Goal: Task Accomplishment & Management: Use online tool/utility

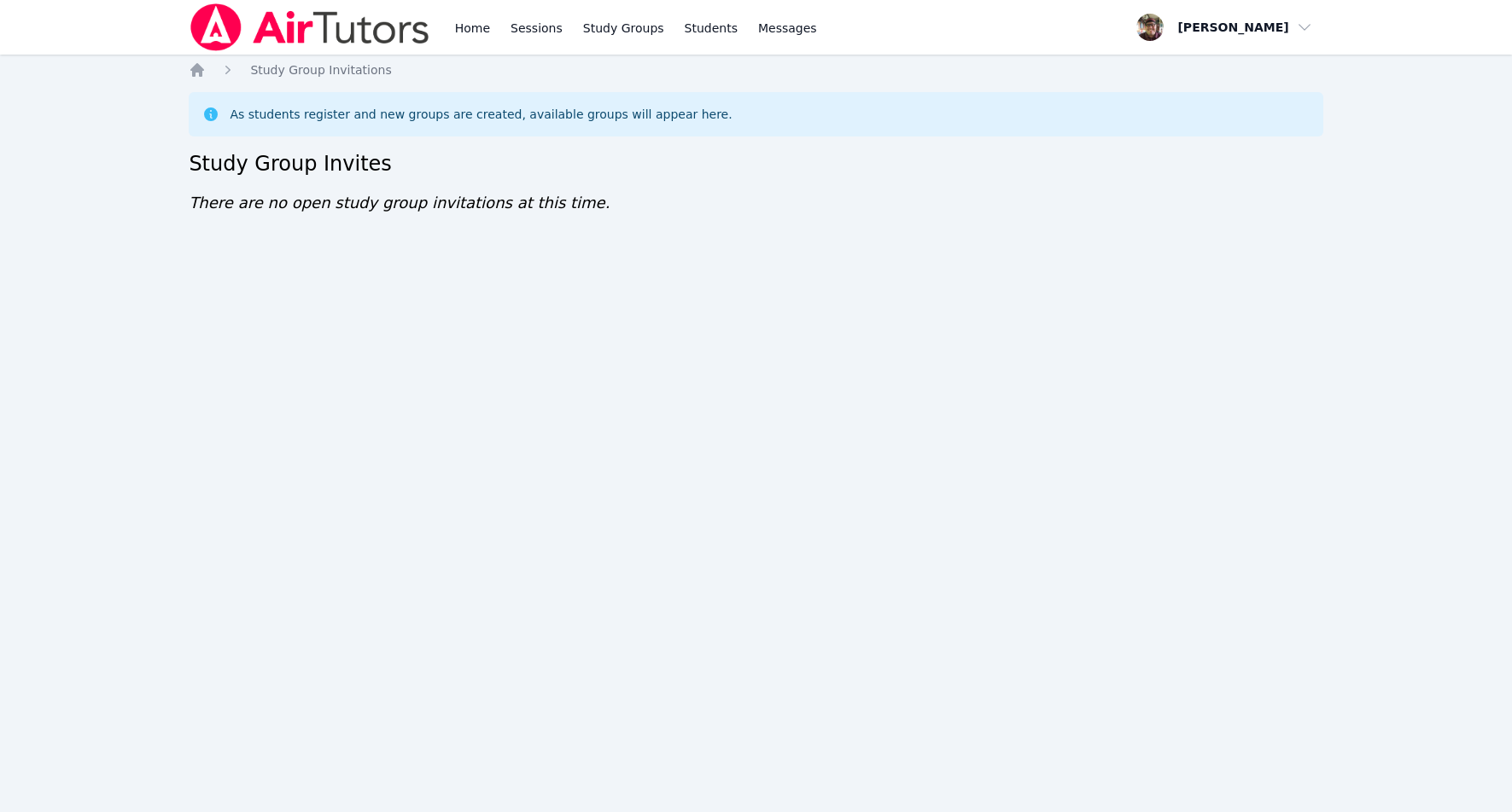
click at [1031, 114] on div "As students register and new groups are created, available groups will appear h…" at bounding box center [755, 114] width 1107 height 17
click at [330, 29] on img at bounding box center [309, 27] width 241 height 47
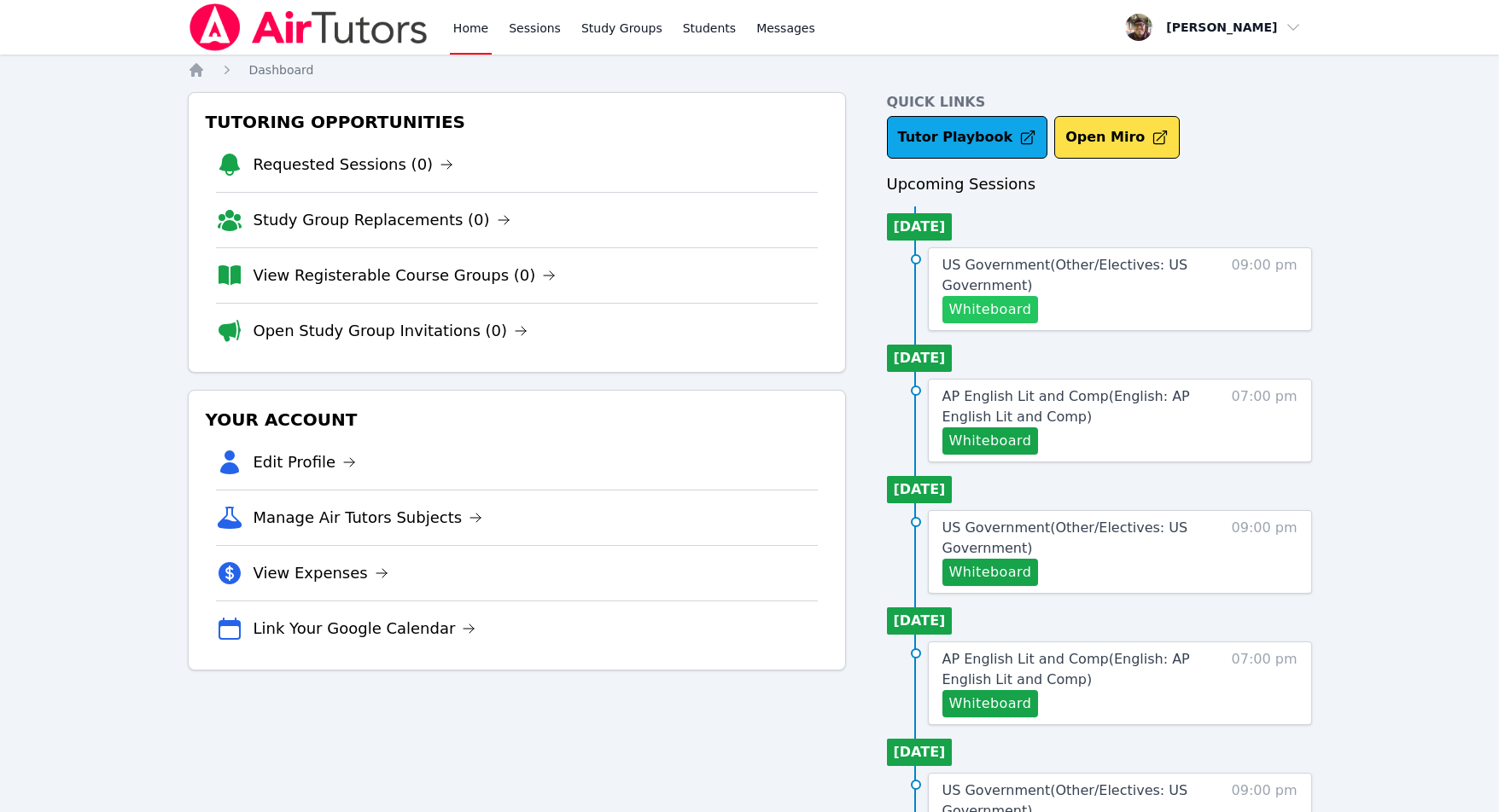
click at [996, 319] on button "Whiteboard" at bounding box center [991, 310] width 97 height 27
click at [984, 281] on span "US Government ( Other/Electives: US Government )" at bounding box center [1066, 275] width 246 height 36
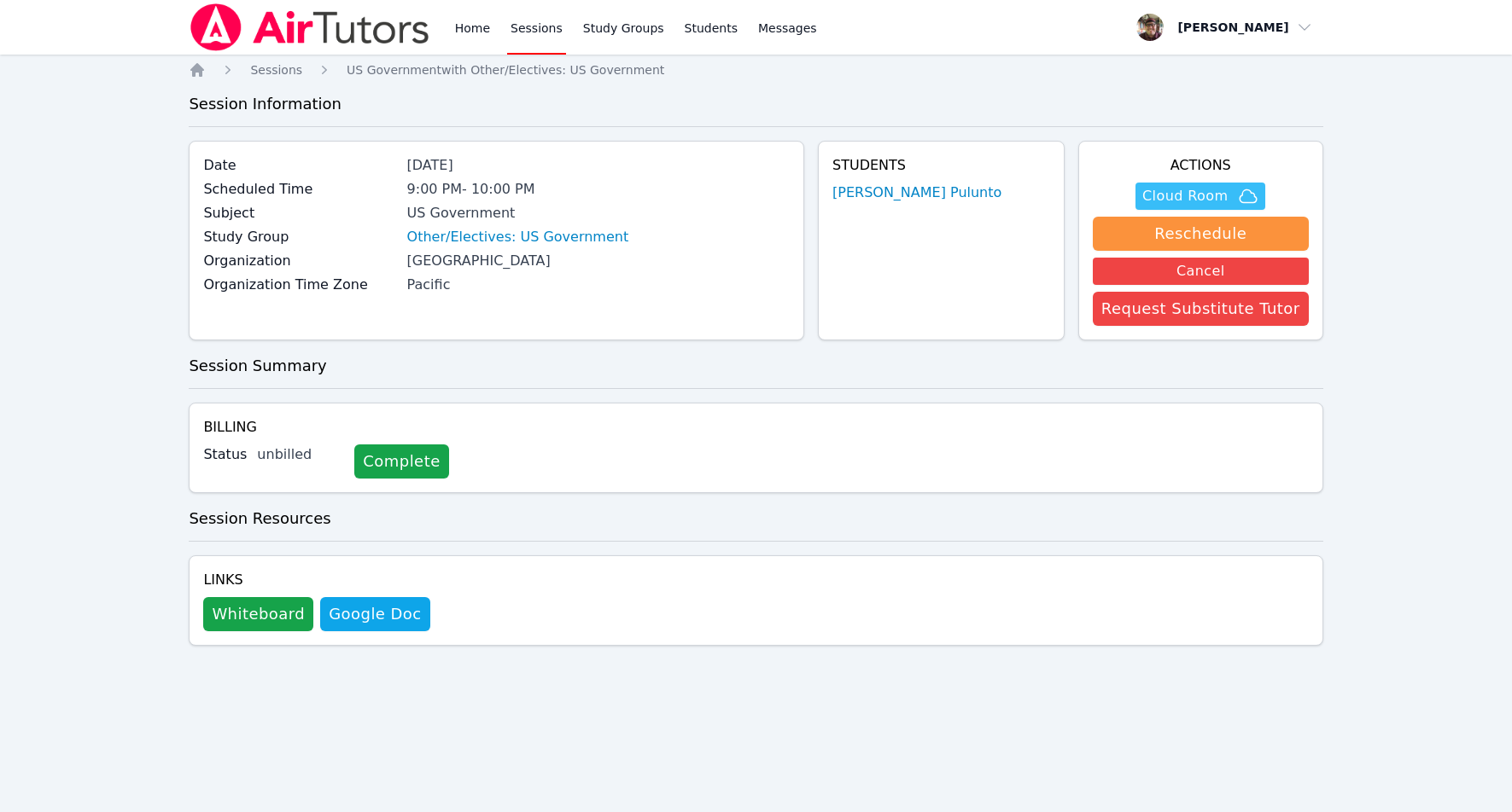
click at [1200, 196] on span "Cloud Room" at bounding box center [1185, 196] width 86 height 20
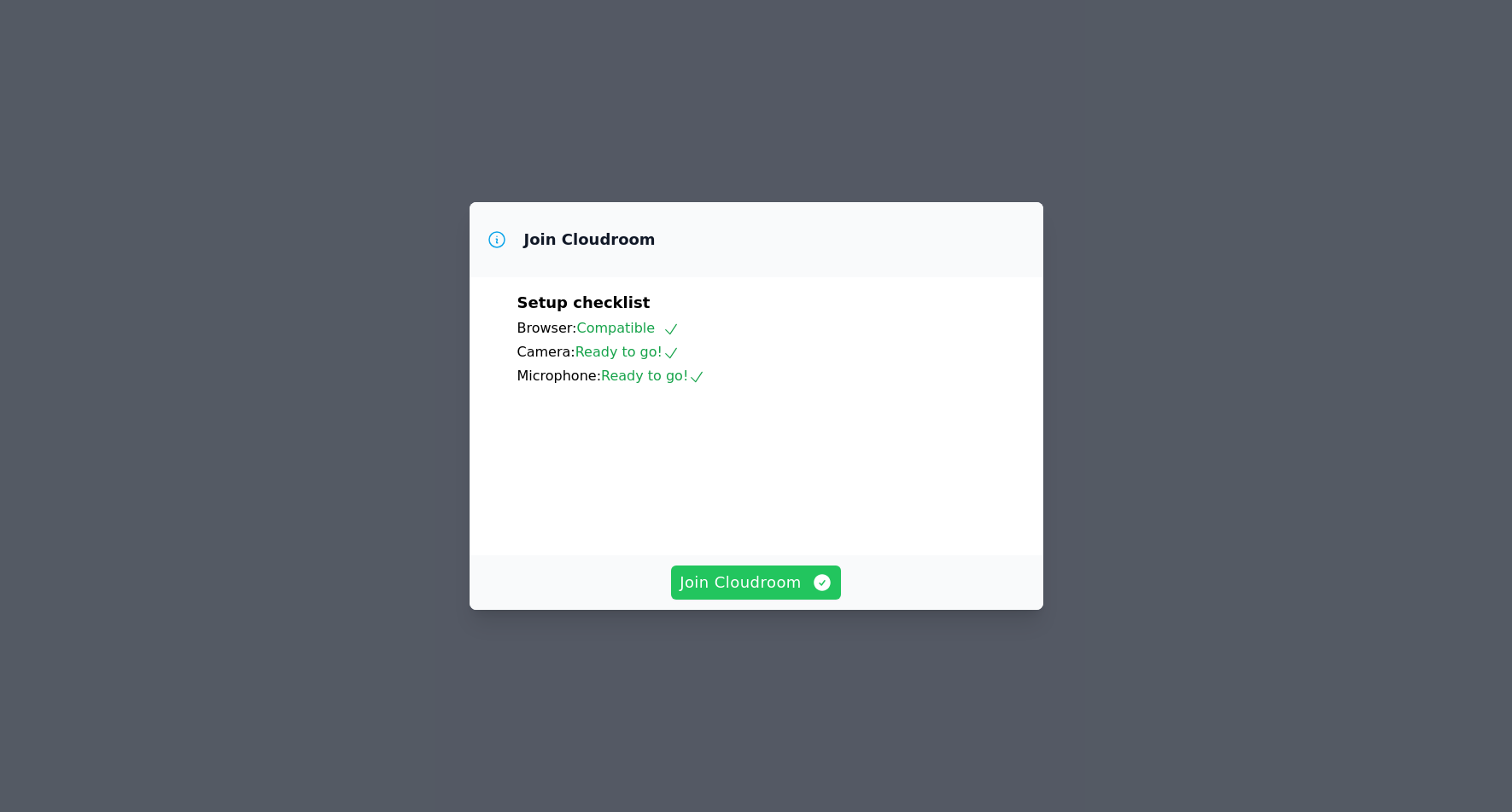
click at [753, 594] on span "Join Cloudroom" at bounding box center [756, 583] width 153 height 24
click at [763, 594] on span "Join Cloudroom" at bounding box center [756, 583] width 153 height 24
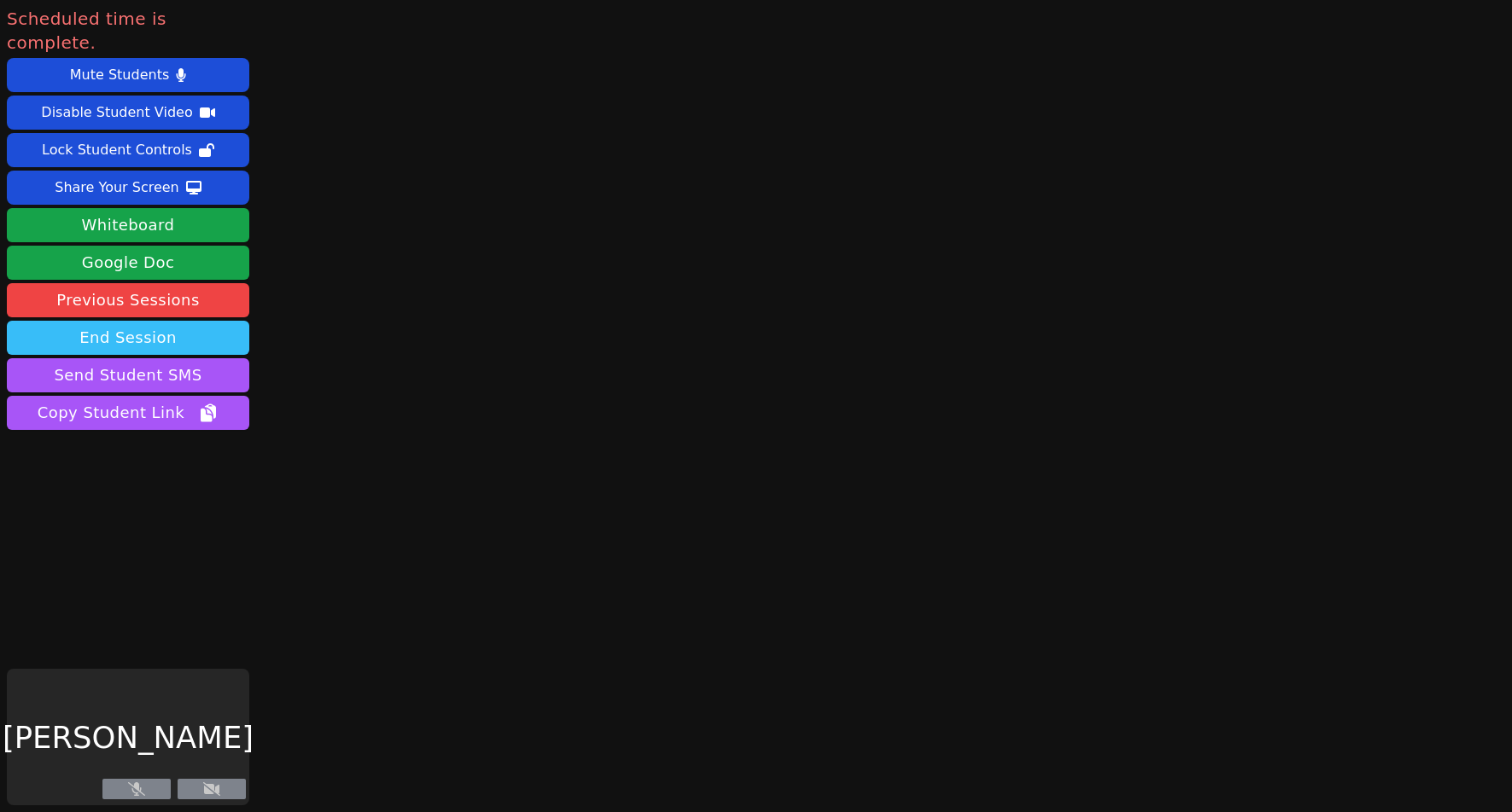
click at [123, 320] on button "End Session" at bounding box center [128, 337] width 242 height 34
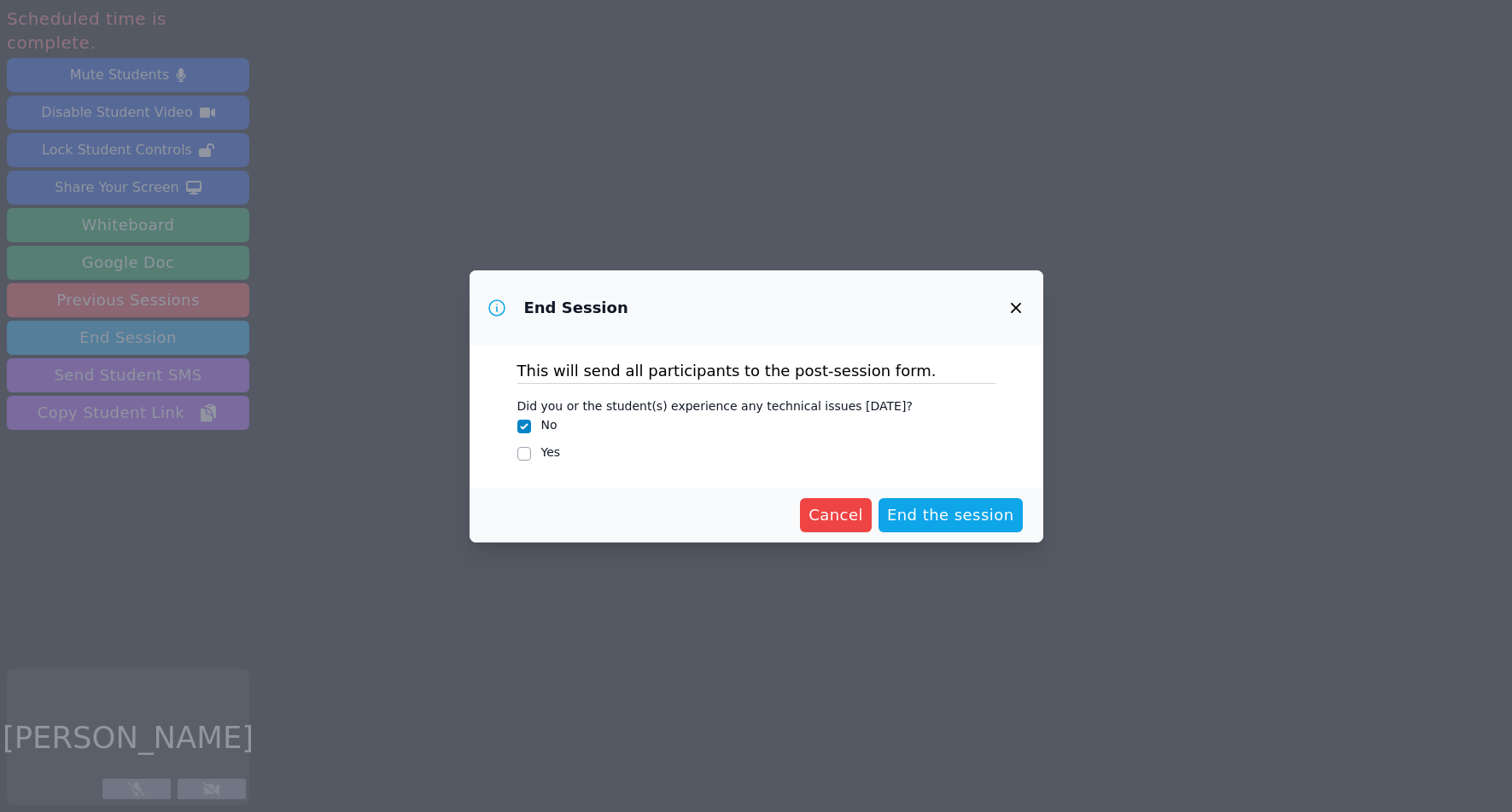
click at [523, 443] on div at bounding box center [524, 453] width 14 height 20
click at [527, 455] on input "Yes" at bounding box center [524, 453] width 14 height 14
checkbox input "true"
checkbox input "false"
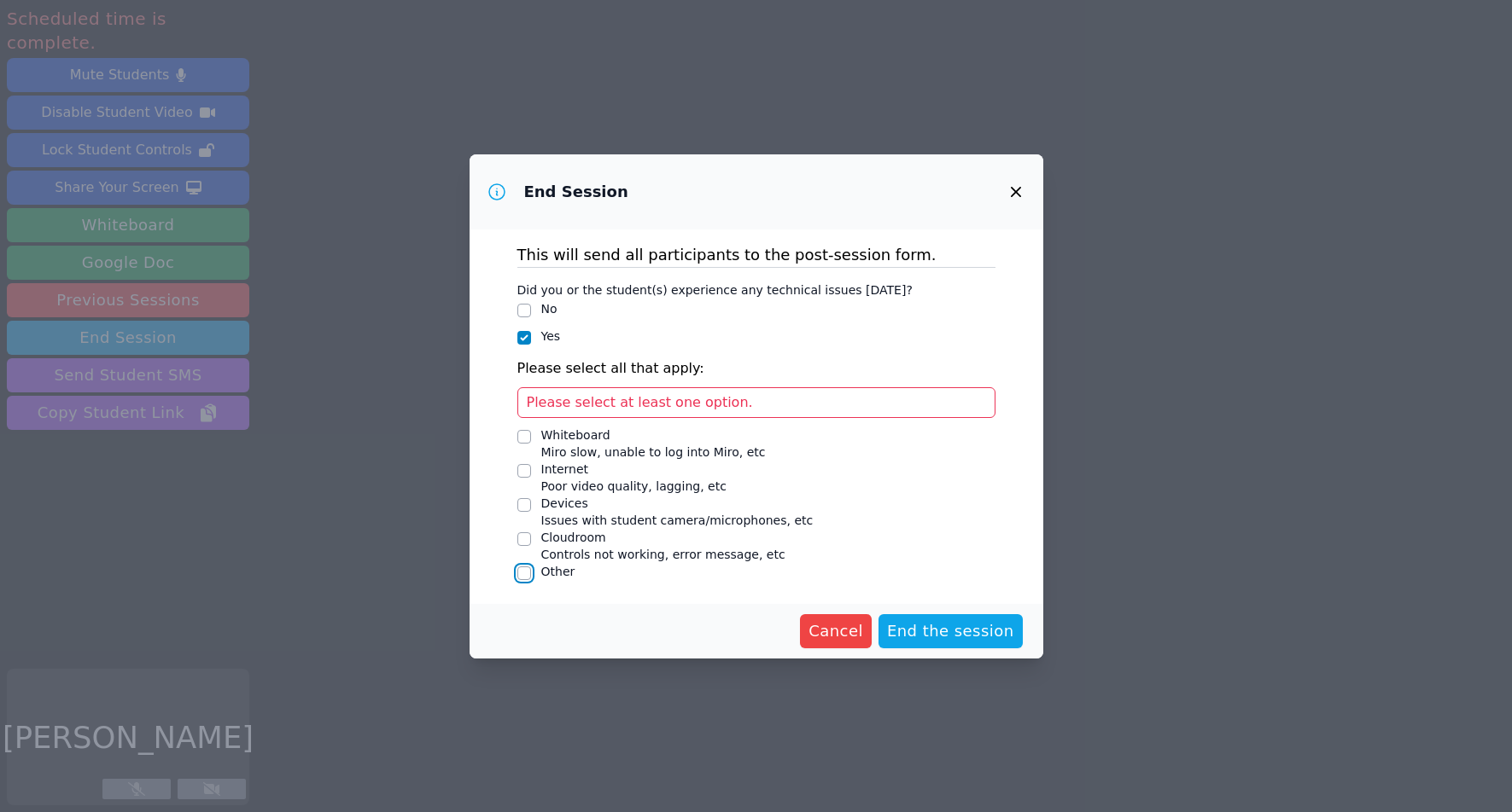
click at [526, 567] on input "Other" at bounding box center [524, 573] width 14 height 14
checkbox input "true"
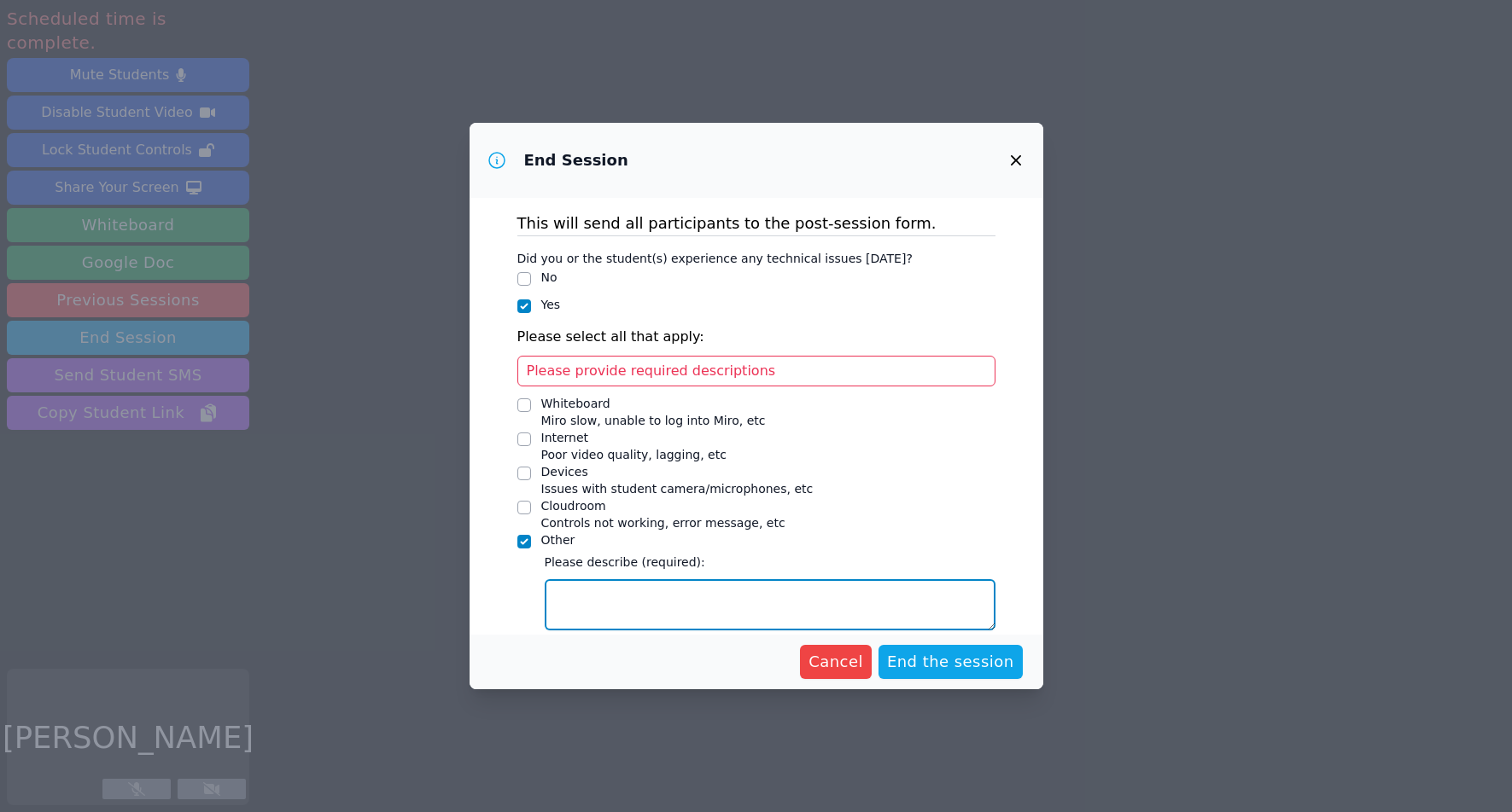
click at [639, 610] on textarea "Other" at bounding box center [770, 604] width 451 height 51
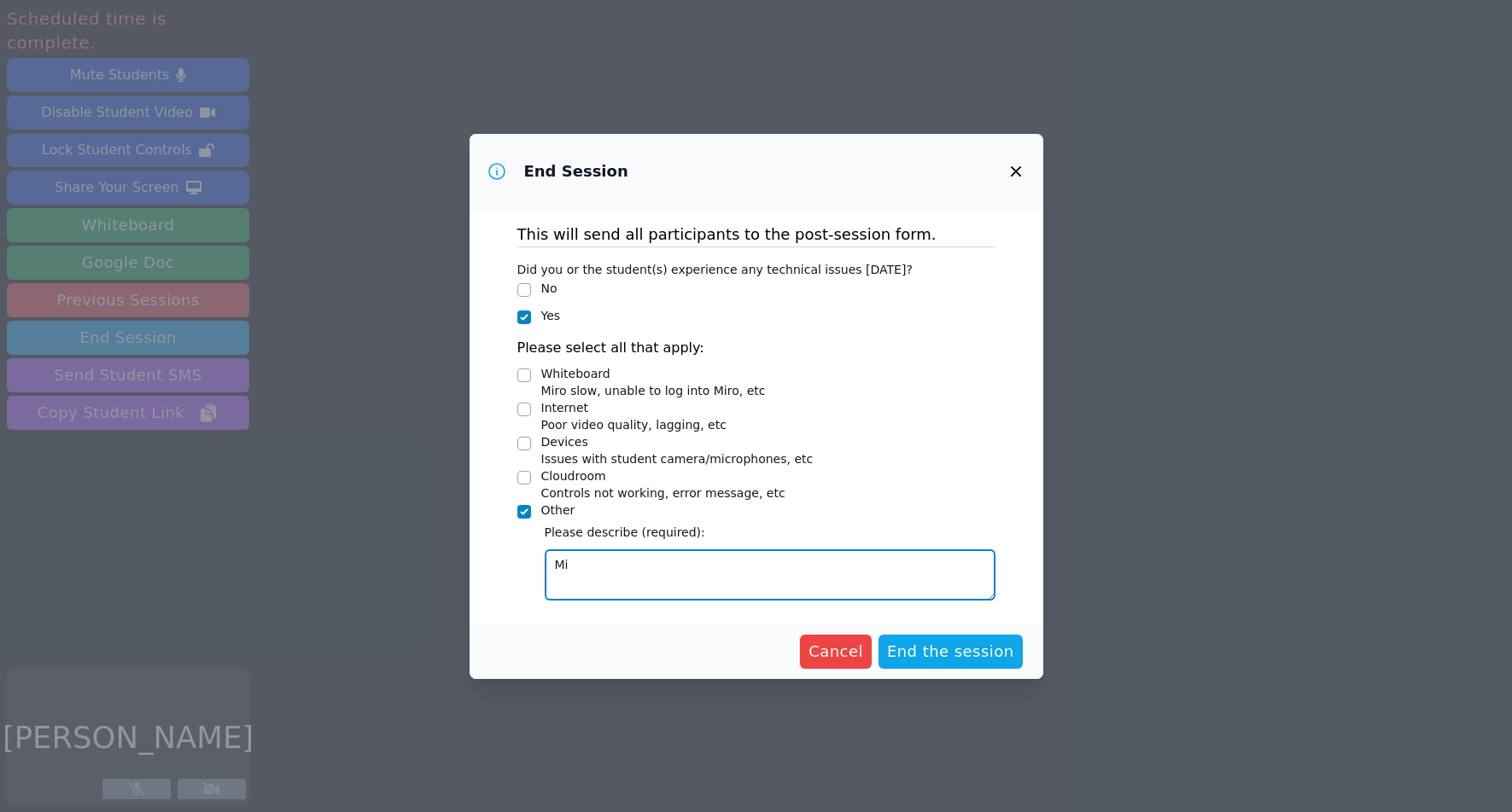
type textarea "M"
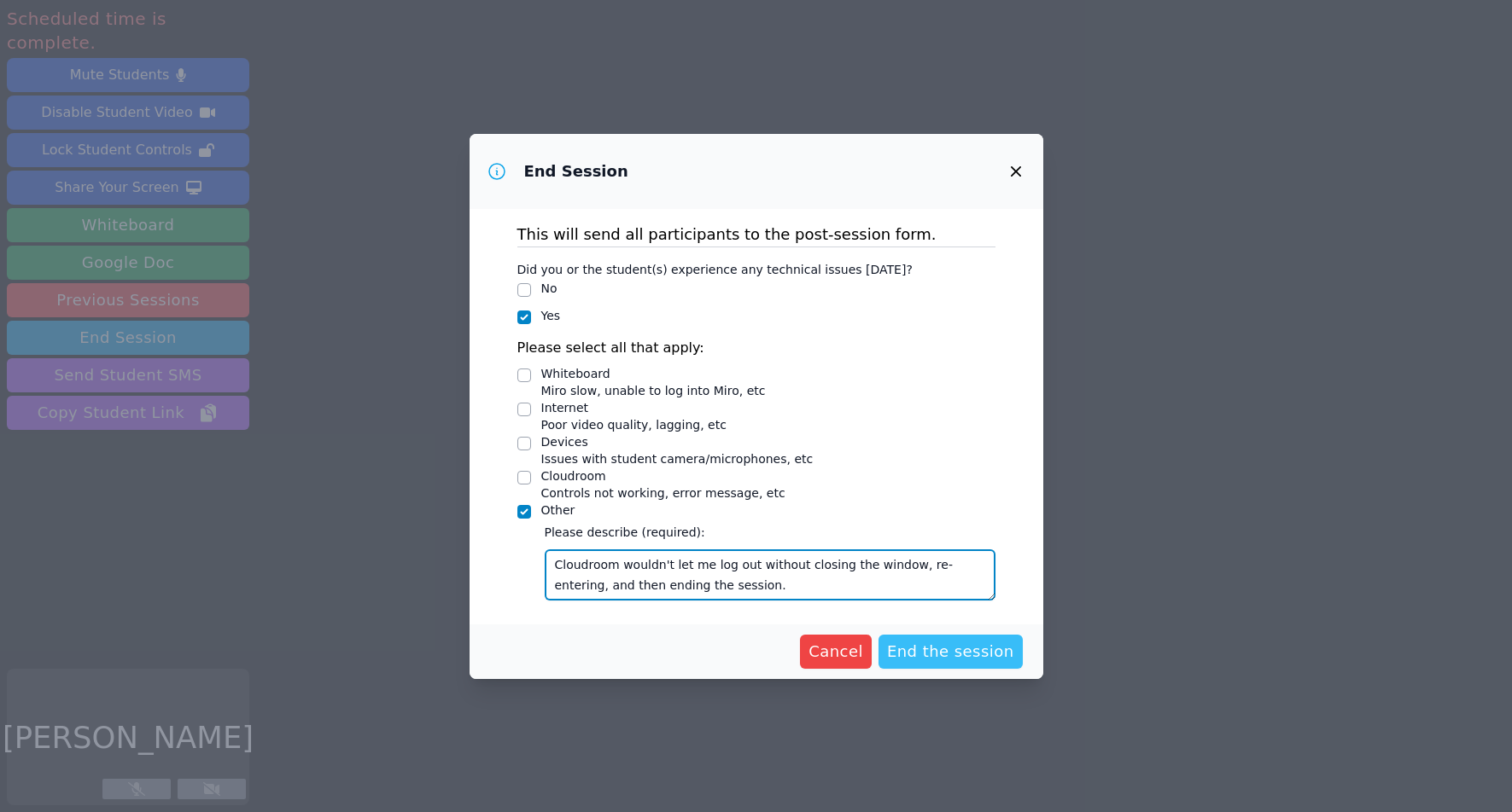
type textarea "Cloudroom wouldn't let me log out without closing the window, re-entering, and …"
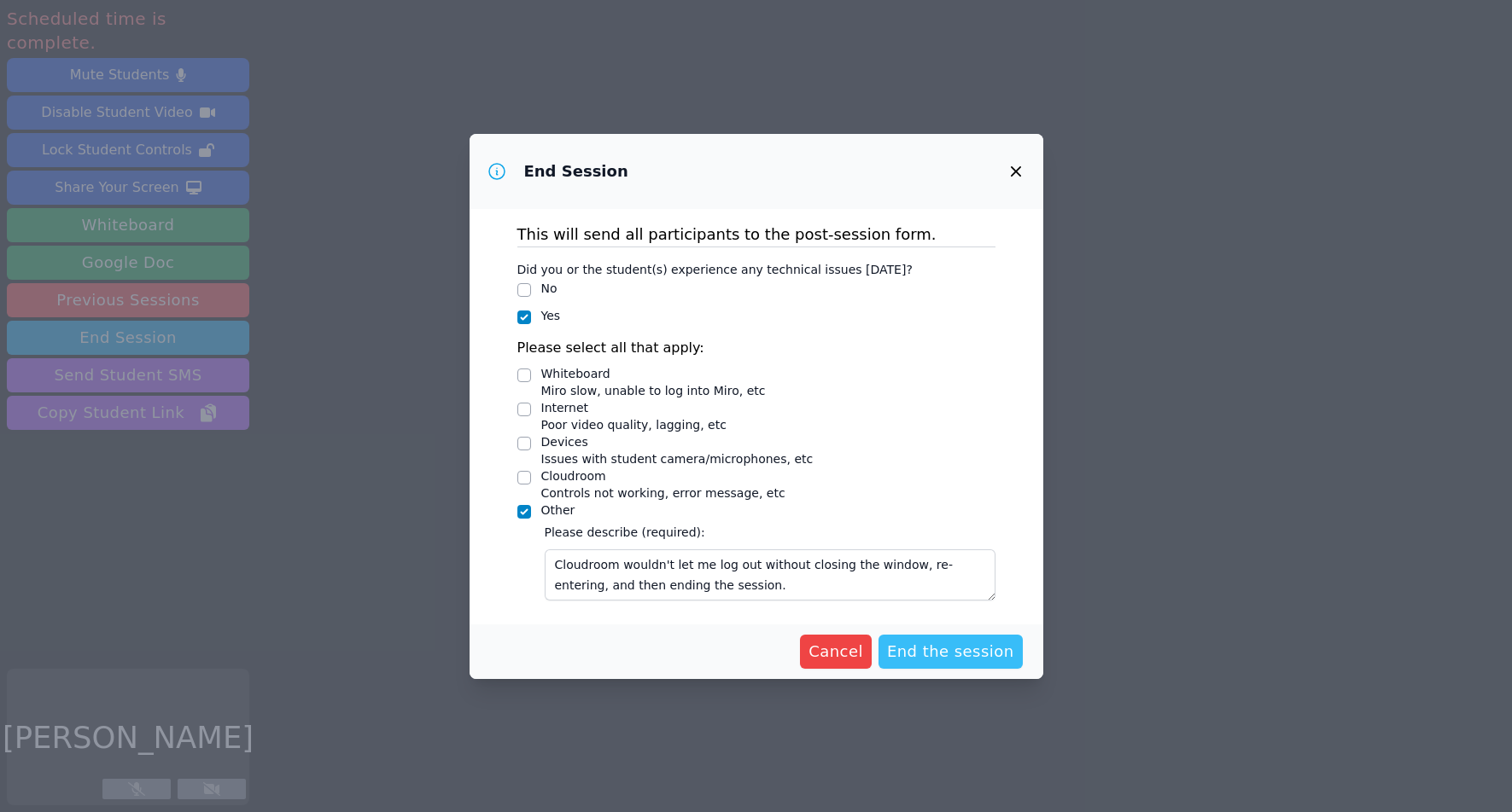
click at [938, 658] on span "End the session" at bounding box center [951, 652] width 128 height 24
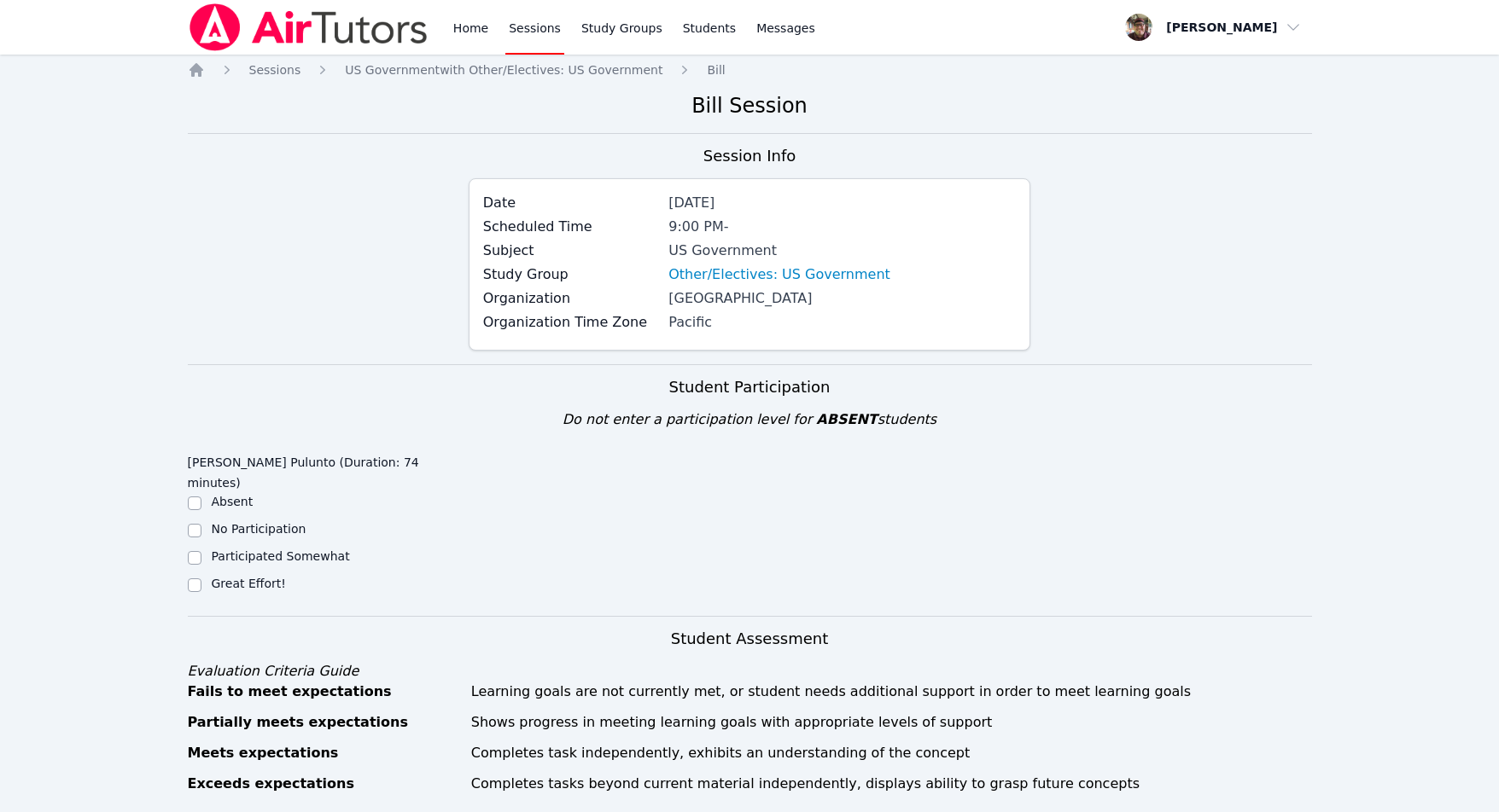
click at [225, 577] on label "Great Effort!" at bounding box center [249, 584] width 75 height 14
click at [201, 578] on input "Great Effort!" at bounding box center [194, 584] width 14 height 14
checkbox input "true"
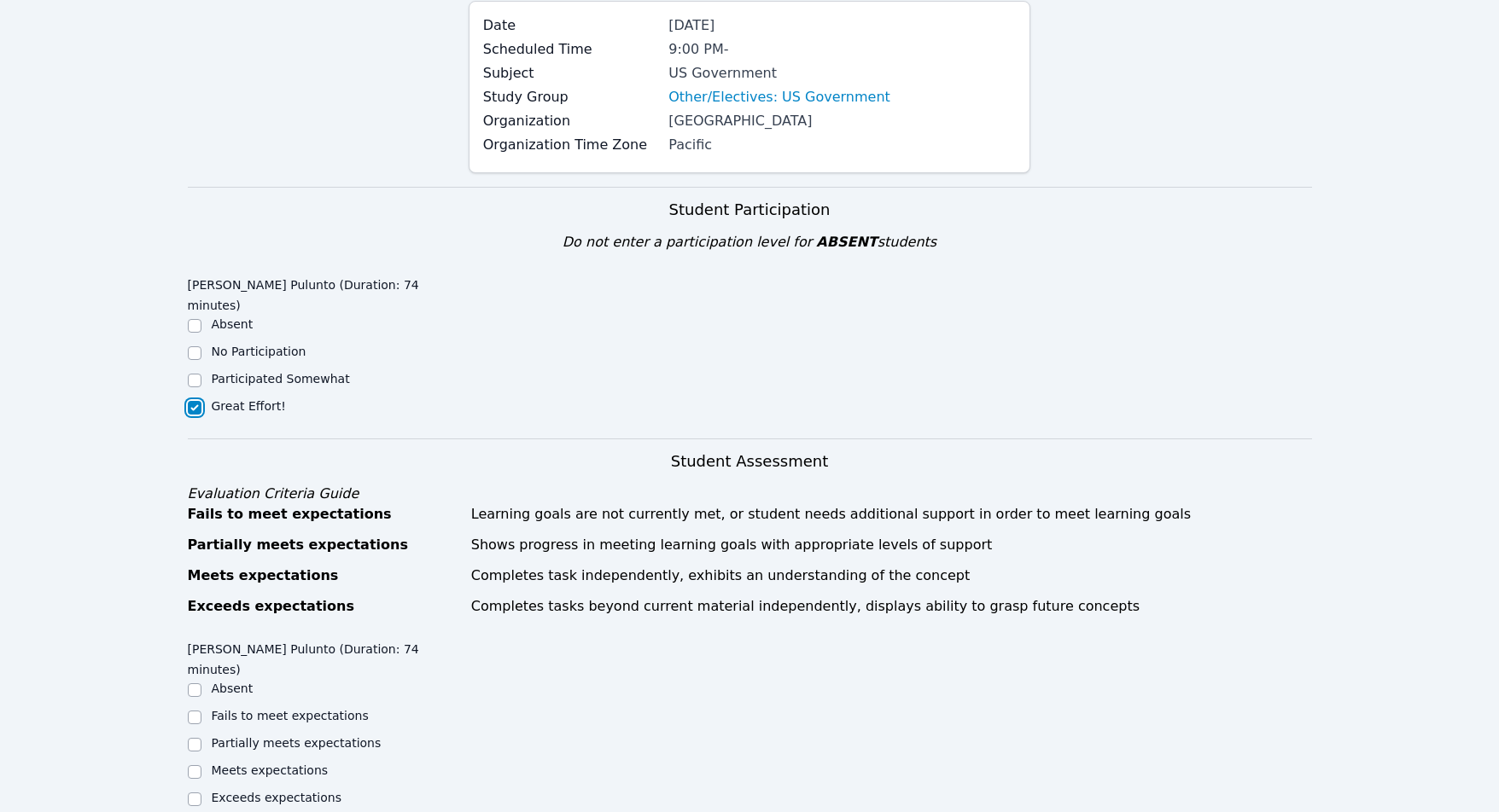
scroll to position [716, 0]
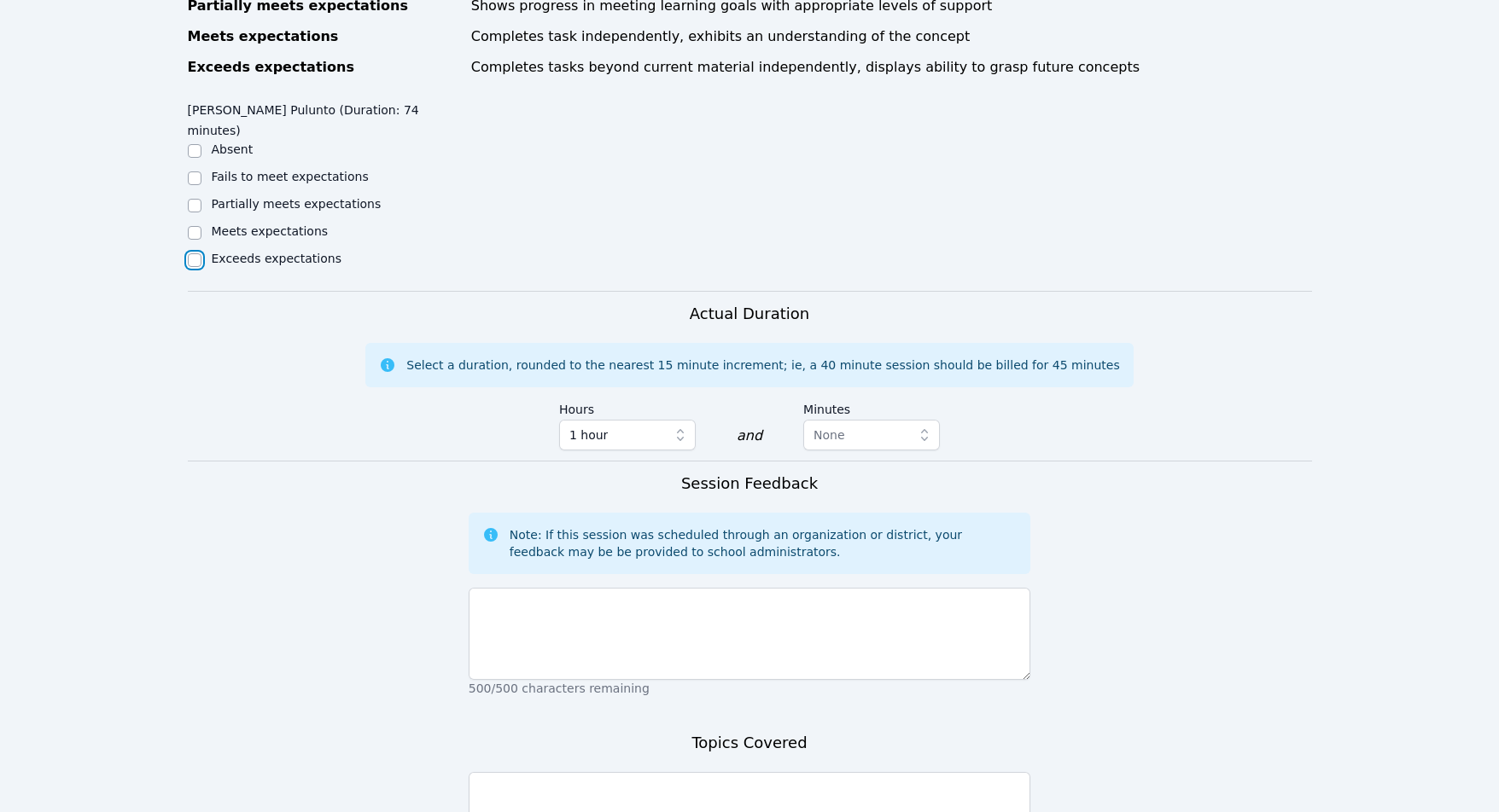
click at [190, 253] on input "Exceeds expectations" at bounding box center [194, 259] width 14 height 14
checkbox input "true"
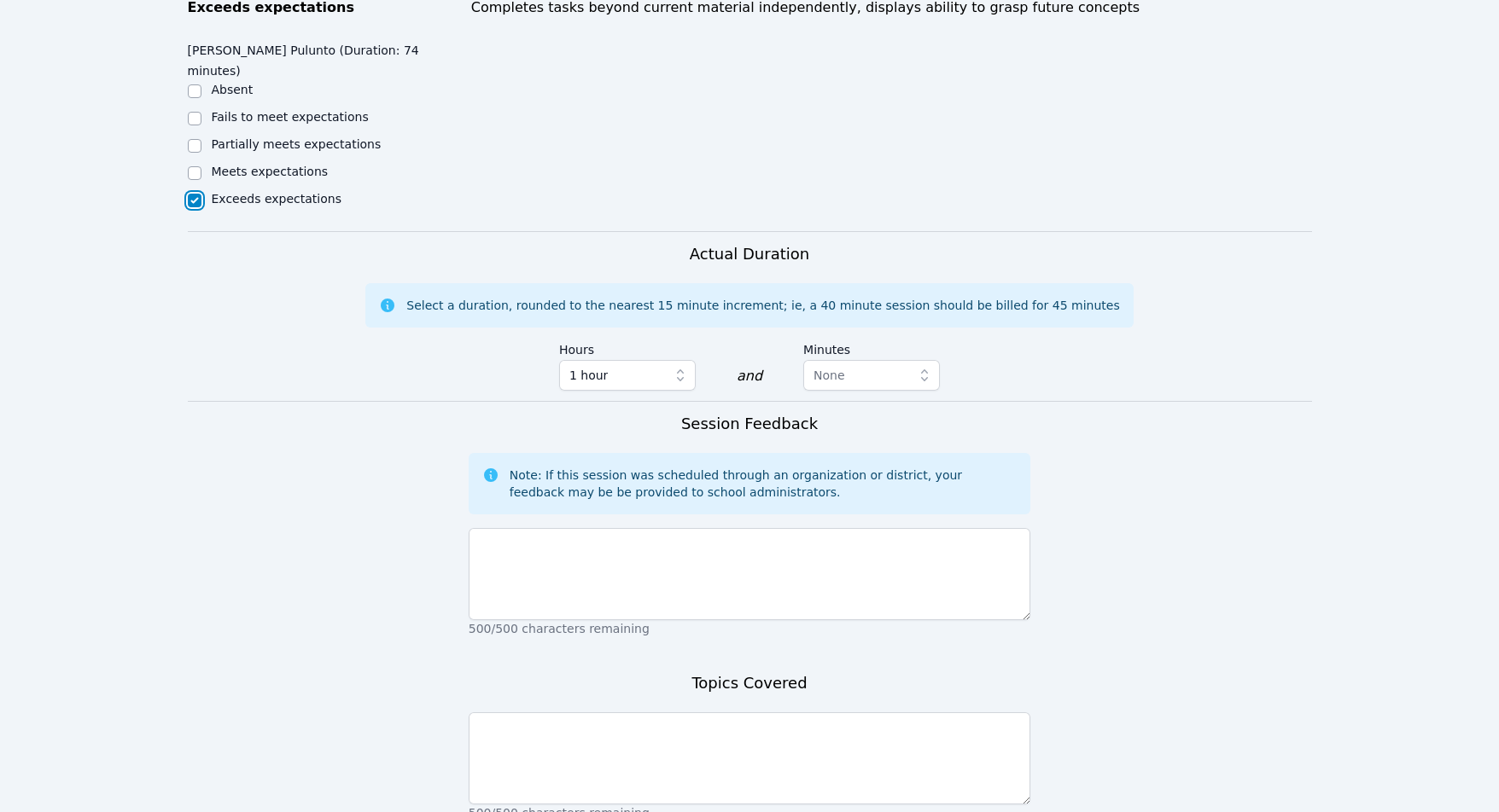
scroll to position [798, 0]
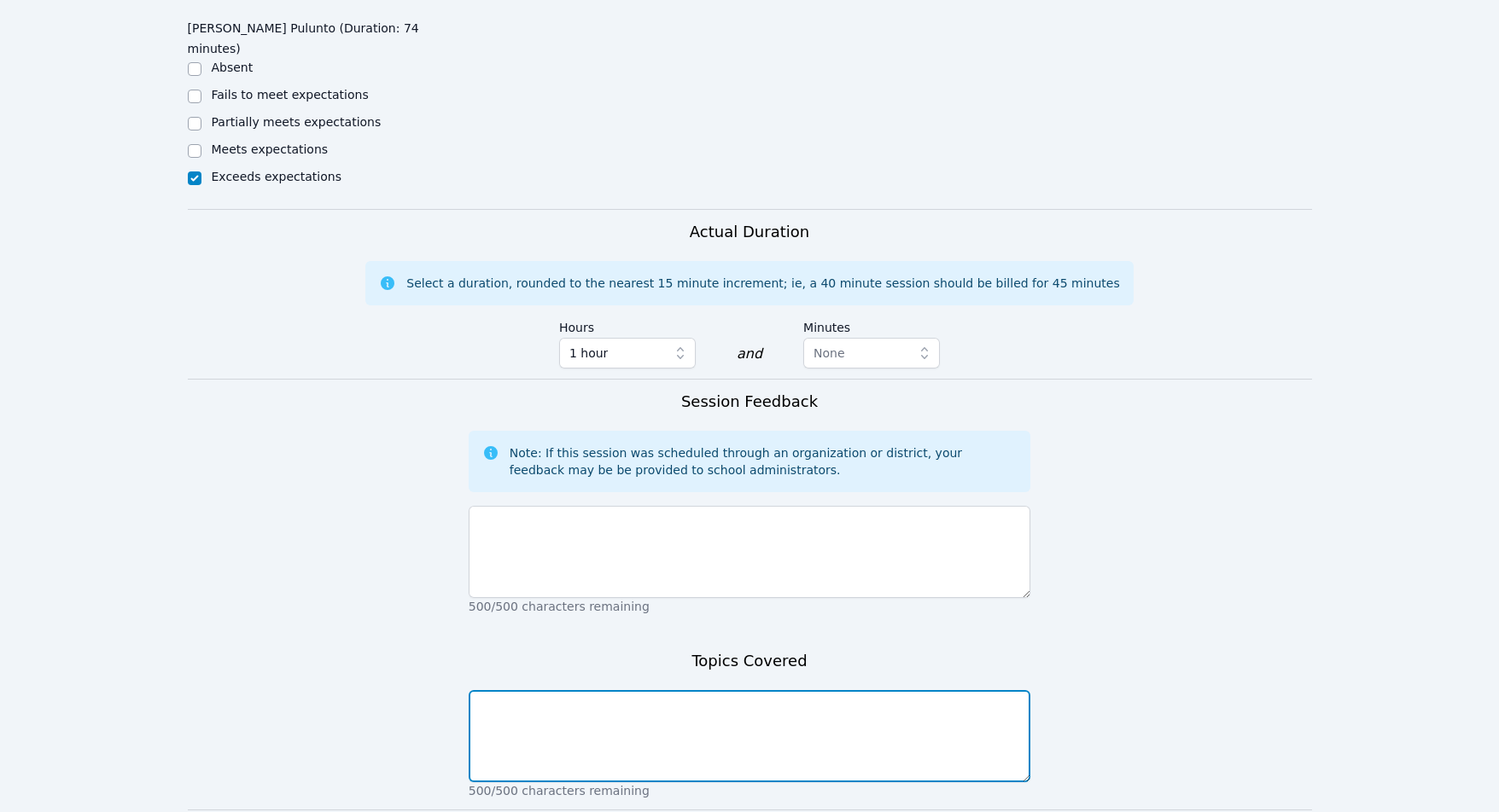
click at [530, 690] on textarea at bounding box center [750, 736] width 563 height 92
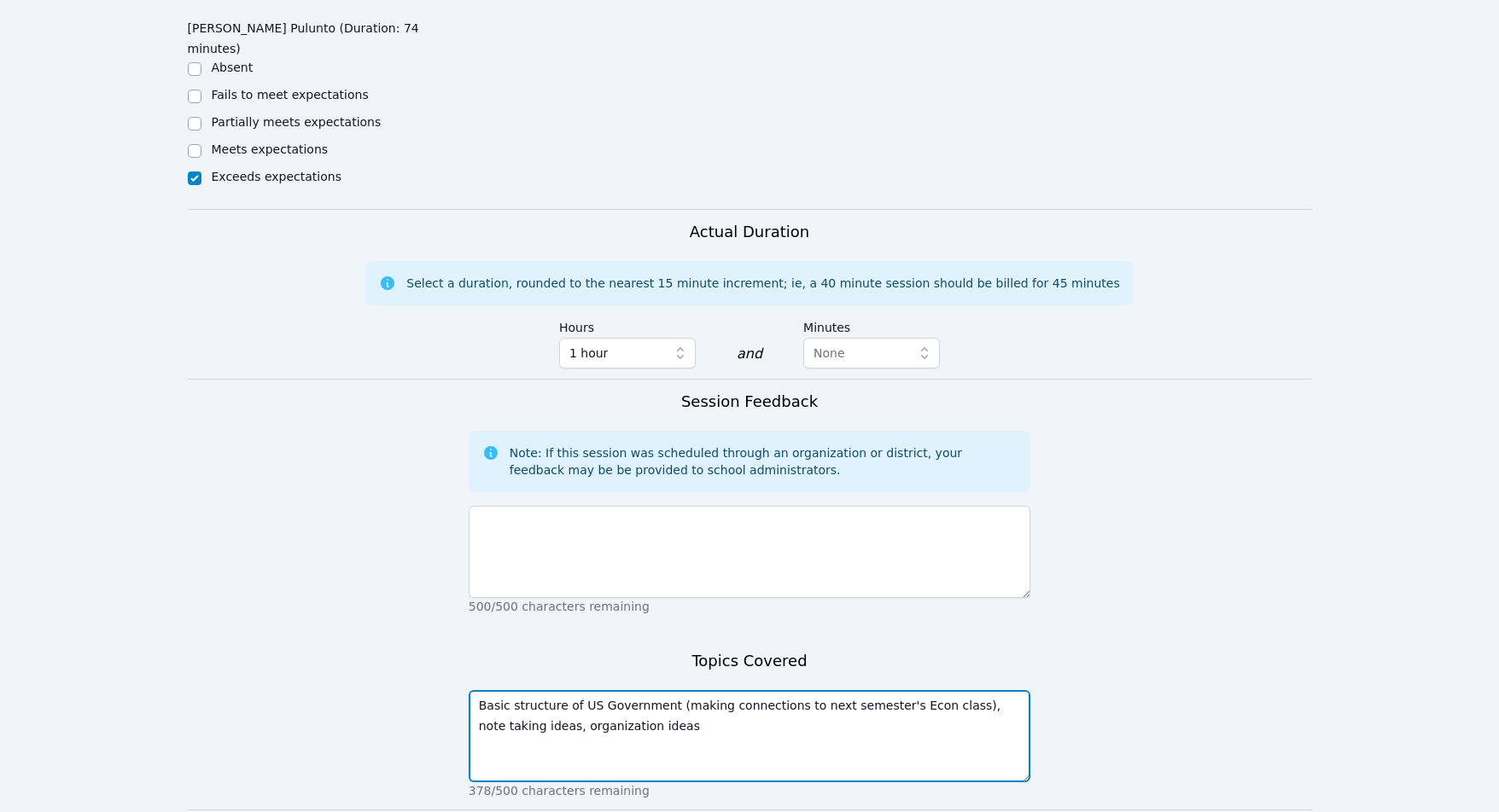
type textarea "Basic structure of US Government (making connections to next semester's Econ cl…"
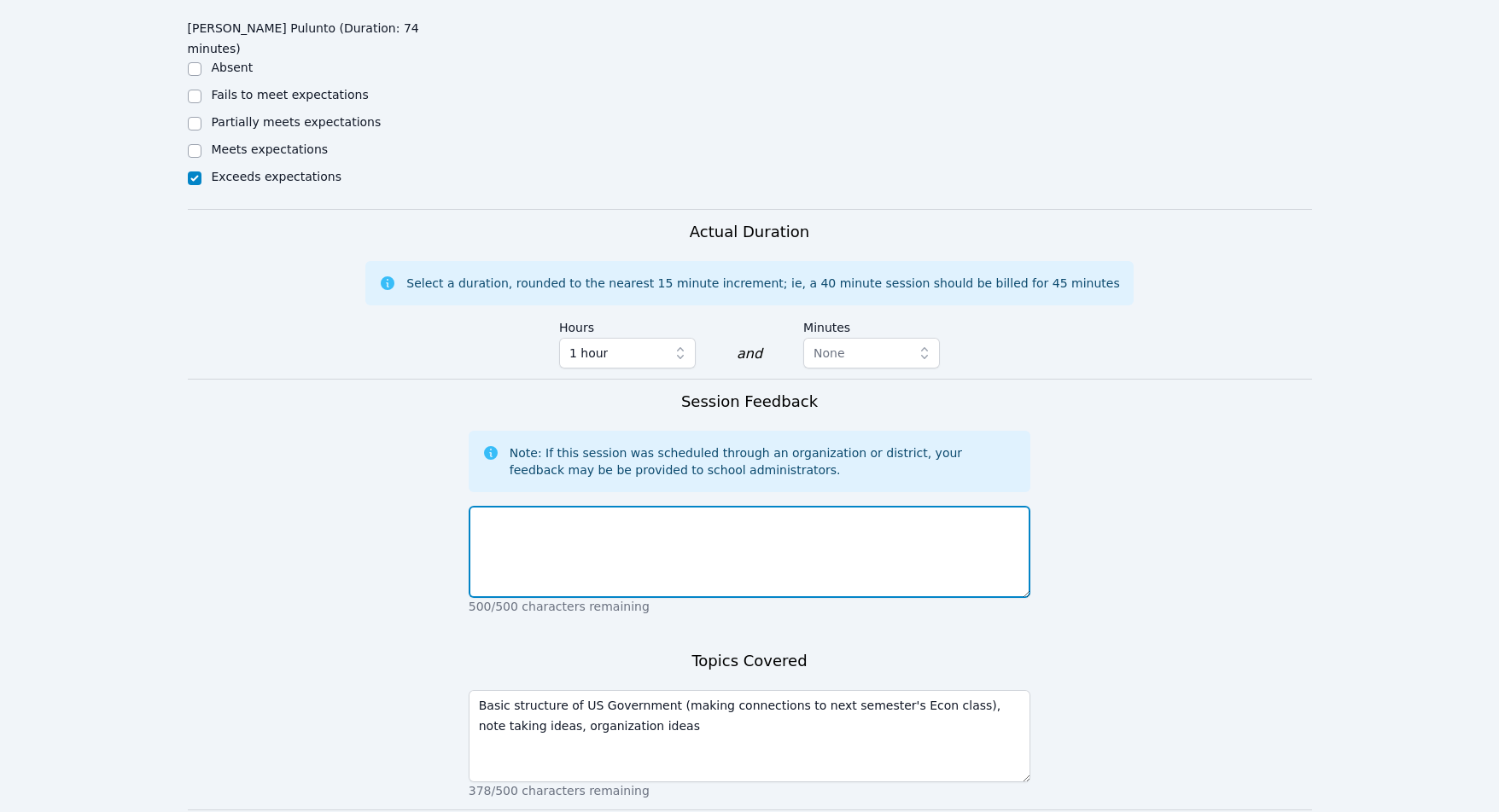
click at [650, 506] on textarea at bounding box center [750, 552] width 563 height 92
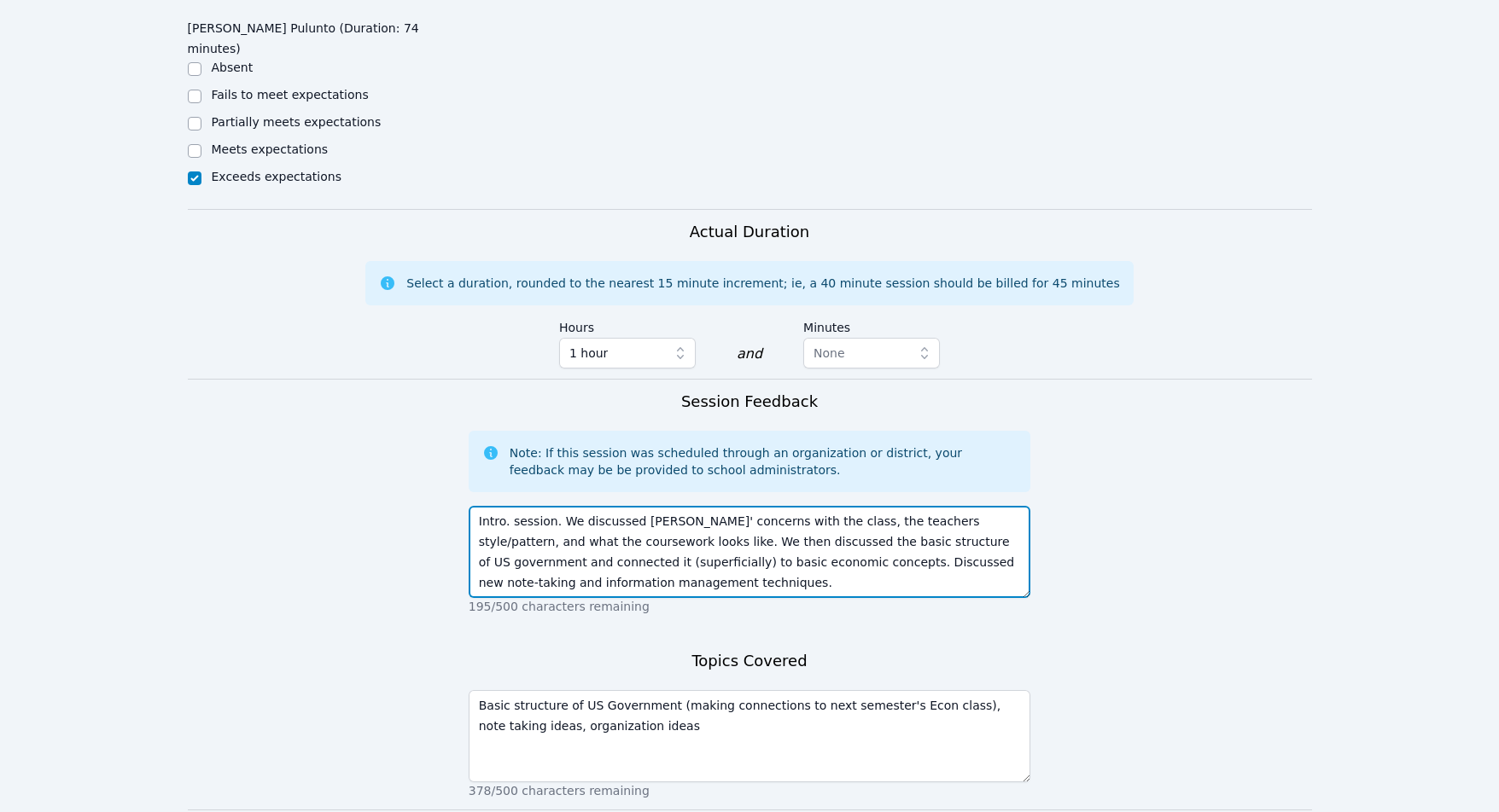
type textarea "Intro. session. We discussed Noris' concerns with the class, the teachers style…"
